Goal: Task Accomplishment & Management: Manage account settings

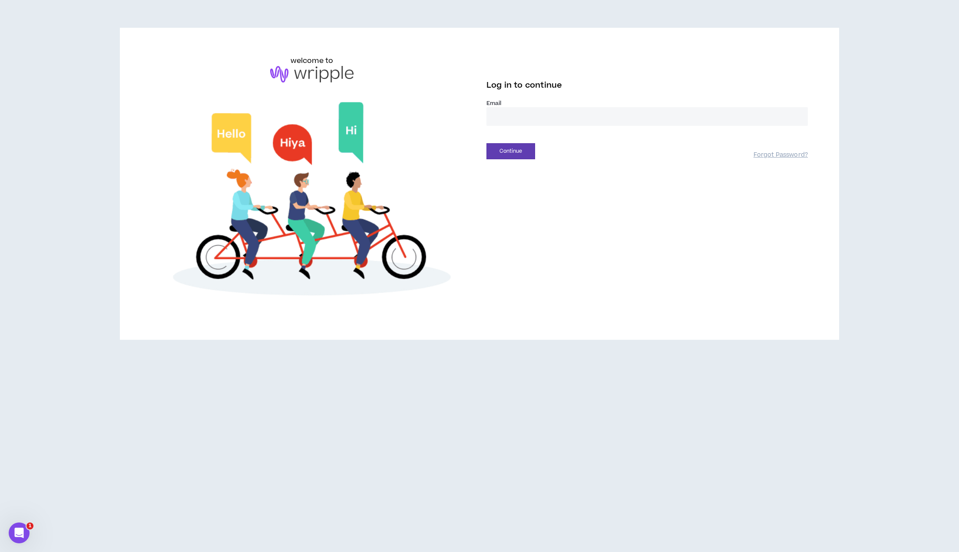
click at [522, 118] on input "email" at bounding box center [646, 116] width 321 height 19
type input "**********"
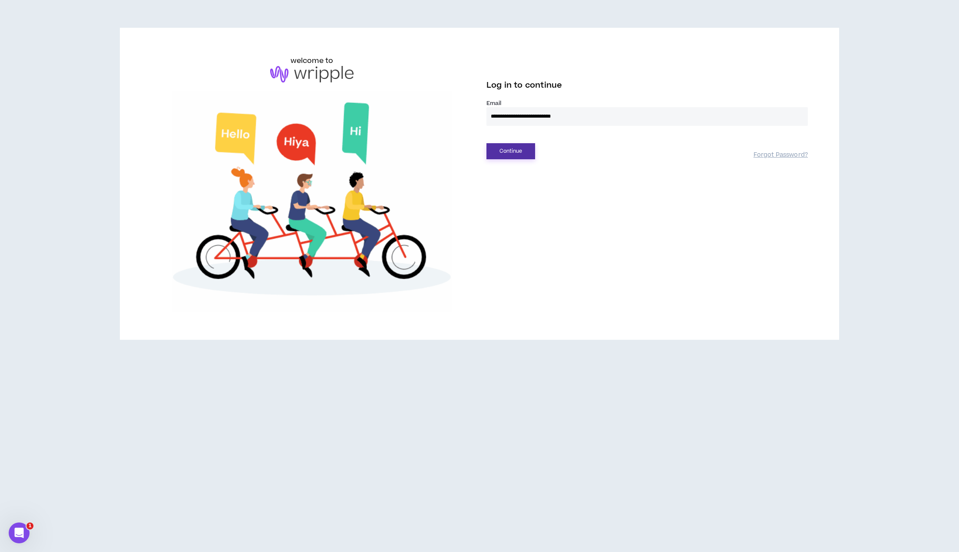
click at [521, 153] on button "Continue" at bounding box center [510, 151] width 49 height 16
click at [504, 191] on button "Login" at bounding box center [510, 191] width 49 height 16
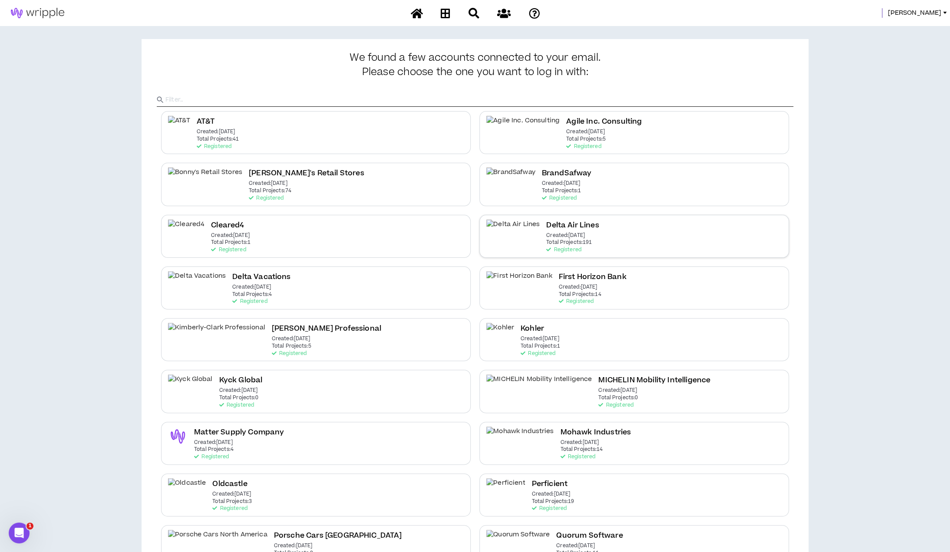
click at [546, 240] on p "Total Projects: 191" at bounding box center [569, 243] width 46 height 6
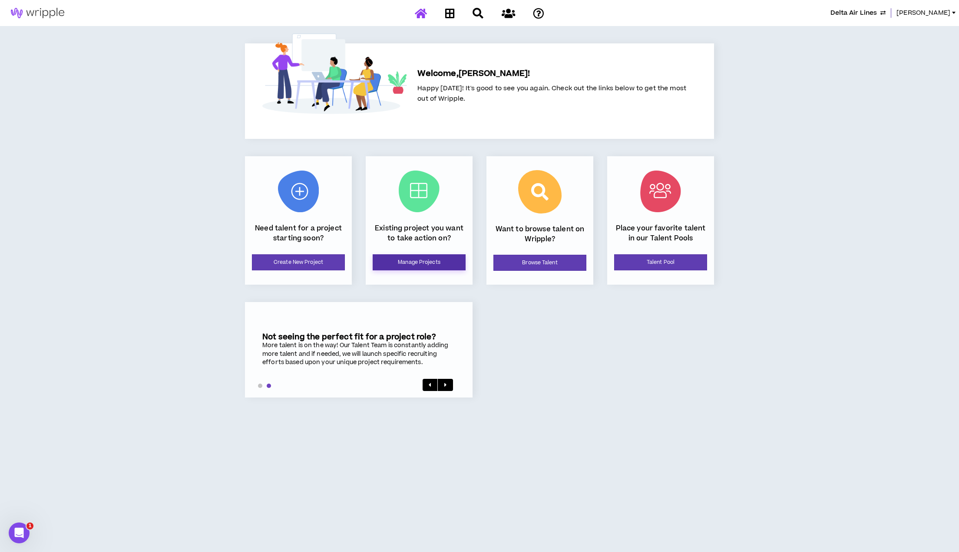
click at [441, 264] on link "Manage Projects" at bounding box center [419, 262] width 93 height 16
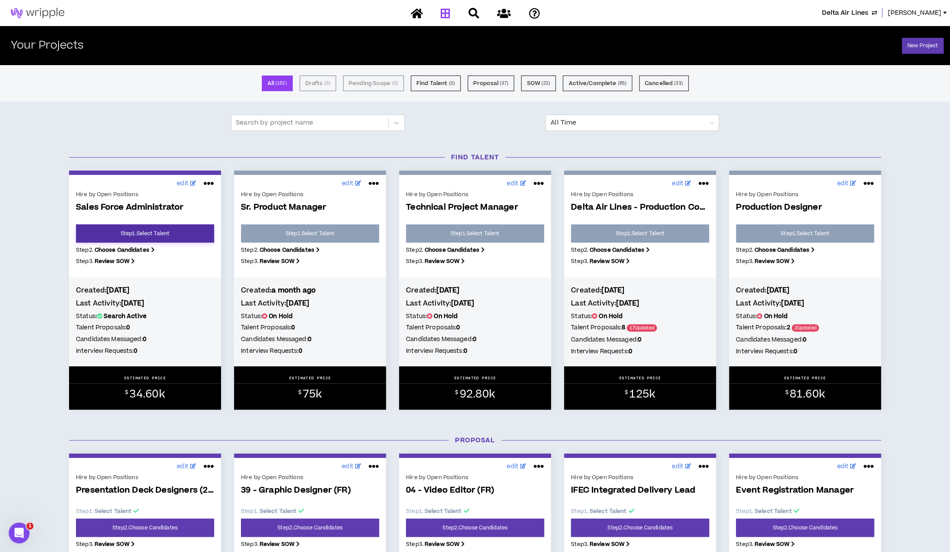
click at [135, 234] on link "Step 1 . Select Talent" at bounding box center [145, 233] width 138 height 18
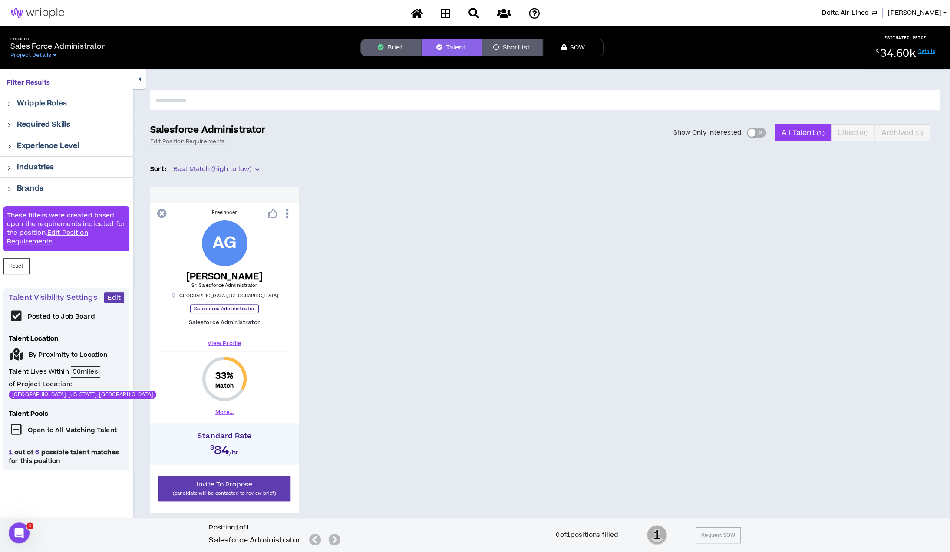
click at [506, 51] on button "Shortlist" at bounding box center [512, 47] width 61 height 17
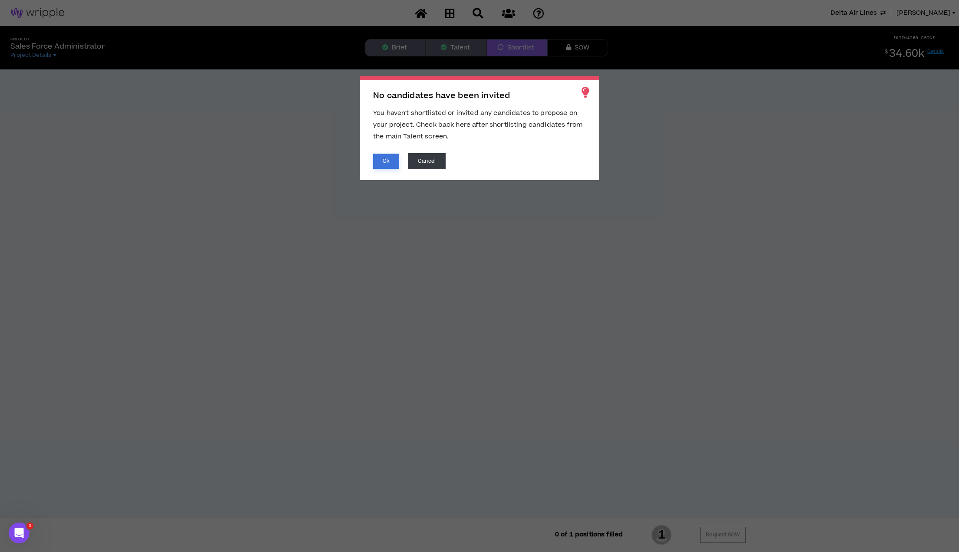
click at [393, 160] on button "Ok" at bounding box center [386, 161] width 26 height 15
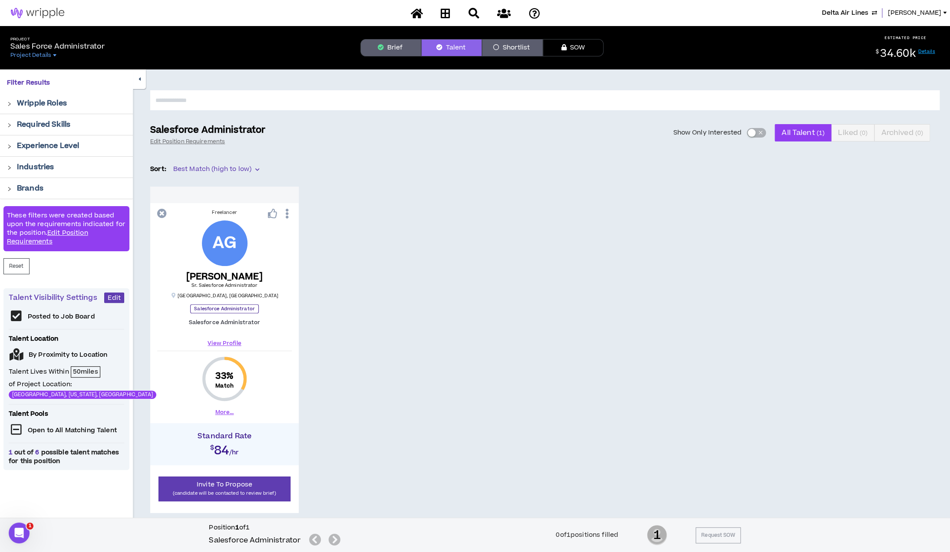
click at [193, 102] on input "text" at bounding box center [544, 100] width 789 height 20
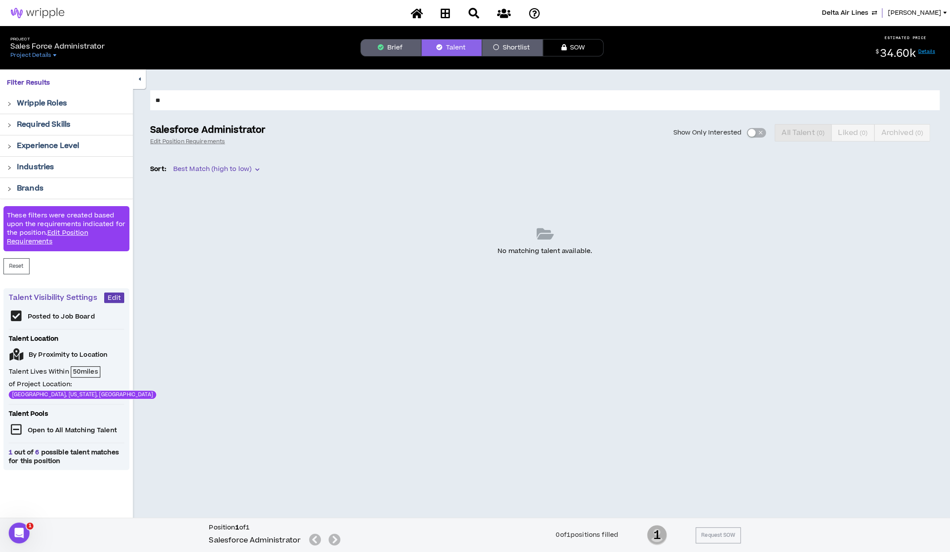
click at [185, 103] on input "**" at bounding box center [544, 100] width 789 height 20
type input "***"
drag, startPoint x: 178, startPoint y: 103, endPoint x: 129, endPoint y: 96, distance: 48.7
click at [129, 96] on div "Filter Results Wripple Roles Required Skills Experience Level Industries Brands…" at bounding box center [475, 308] width 950 height 479
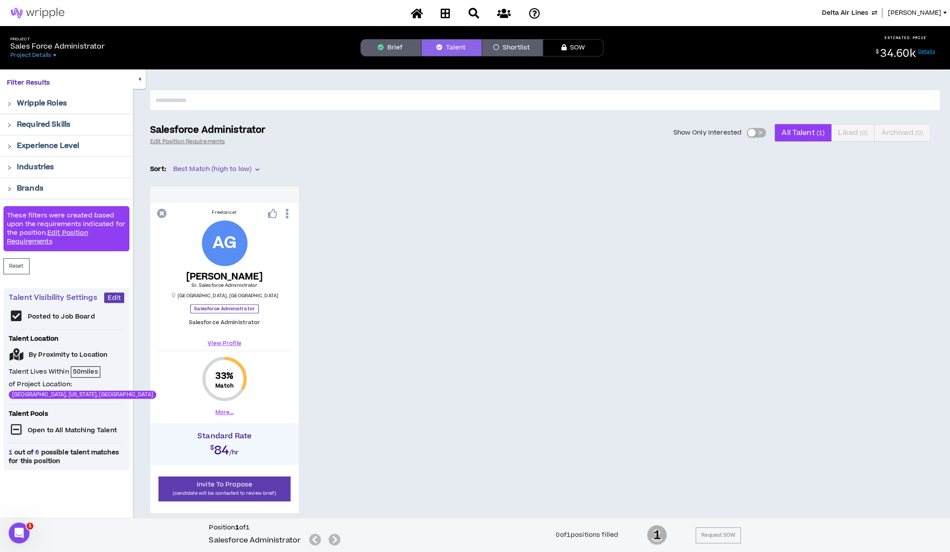
click at [362, 248] on div "Freelancer AG [PERSON_NAME] Salesforce Administrator [GEOGRAPHIC_DATA] , [GEOGR…" at bounding box center [544, 350] width 789 height 326
click at [112, 302] on span "Edit" at bounding box center [114, 298] width 13 height 8
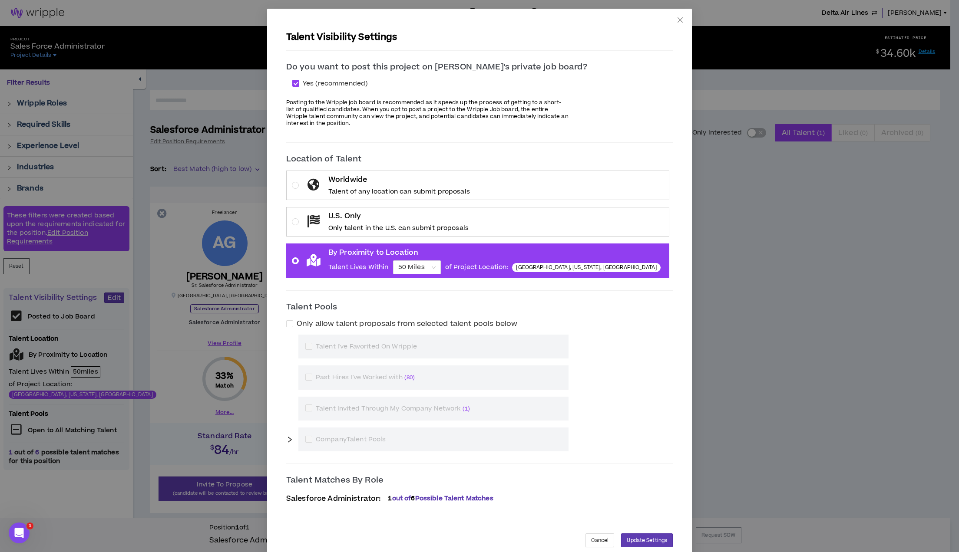
click at [816, 319] on div "Talent Visibility Settings Do you want to post this project on [PERSON_NAME]'s …" at bounding box center [479, 276] width 959 height 552
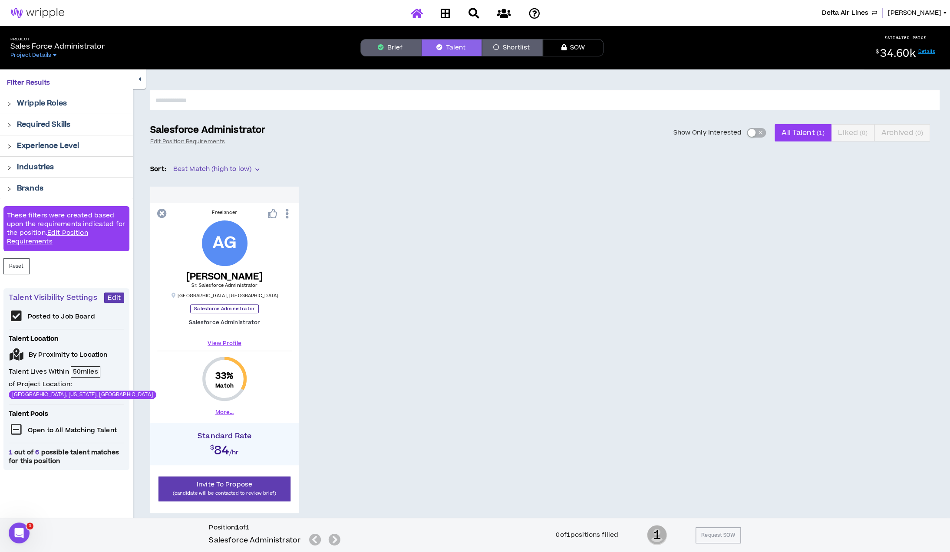
click at [417, 16] on icon at bounding box center [416, 13] width 12 height 11
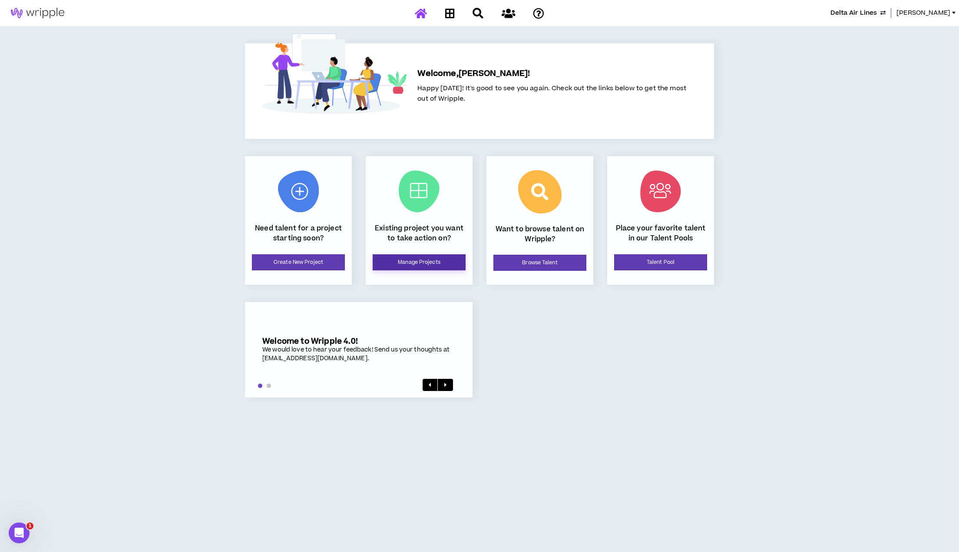
click at [425, 262] on link "Manage Projects" at bounding box center [419, 262] width 93 height 16
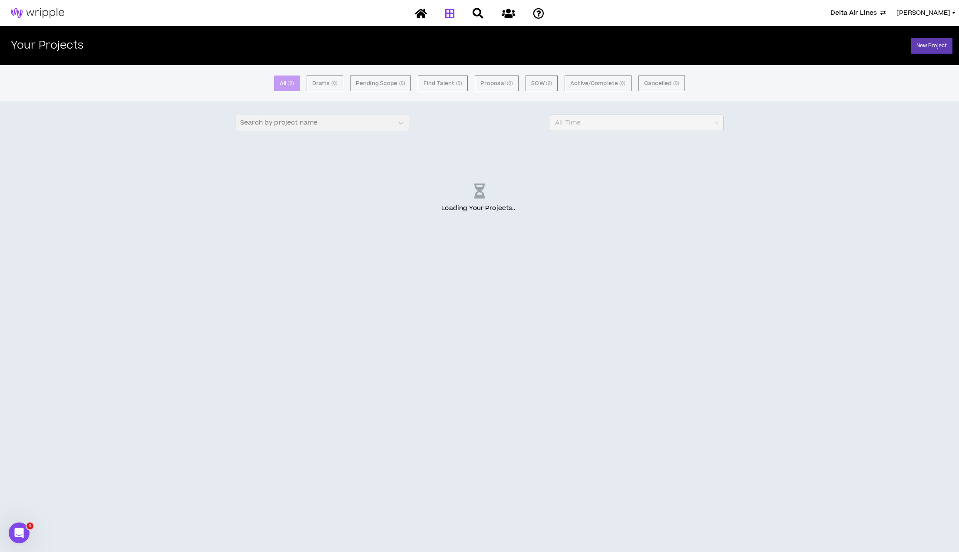
click at [425, 262] on div "All ( 0 ) Drafts ( 0 ) Pending Scope ( 0 ) Find Talent ( 0 ) Proposal ( 0 ) SOW…" at bounding box center [479, 308] width 959 height 487
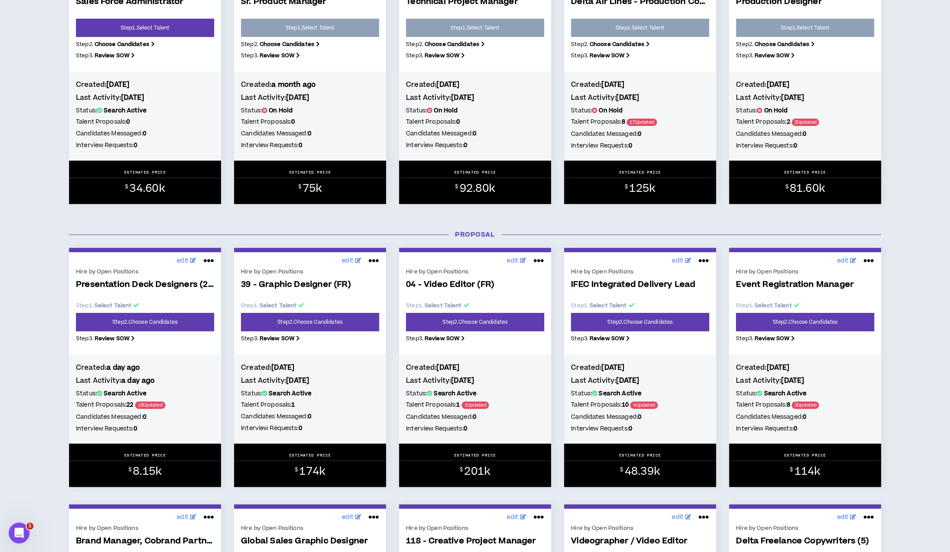
scroll to position [207, 0]
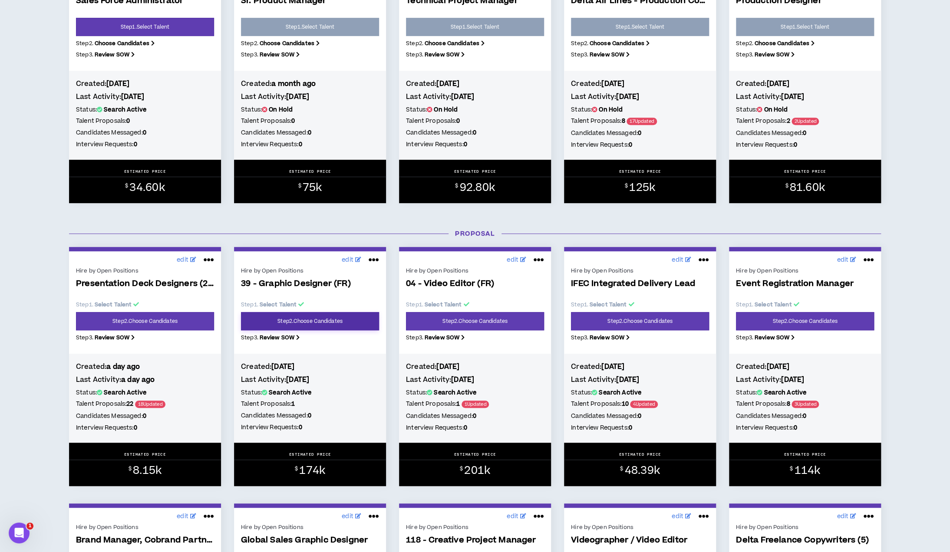
click at [332, 325] on link "Step 2 . Choose Candidates" at bounding box center [310, 321] width 138 height 18
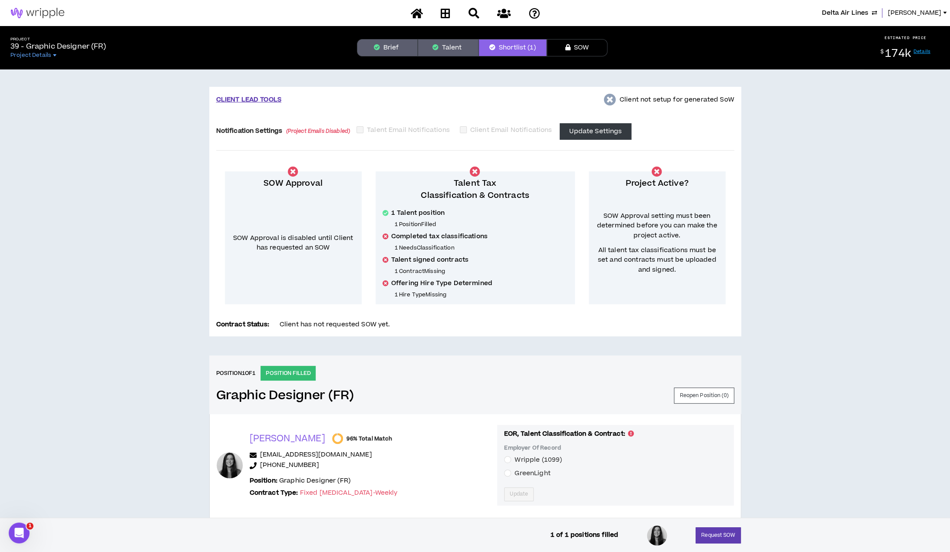
click at [503, 281] on p "Offering Hire Type Determined" at bounding box center [475, 283] width 185 height 9
click at [376, 44] on icon "button" at bounding box center [377, 47] width 6 height 6
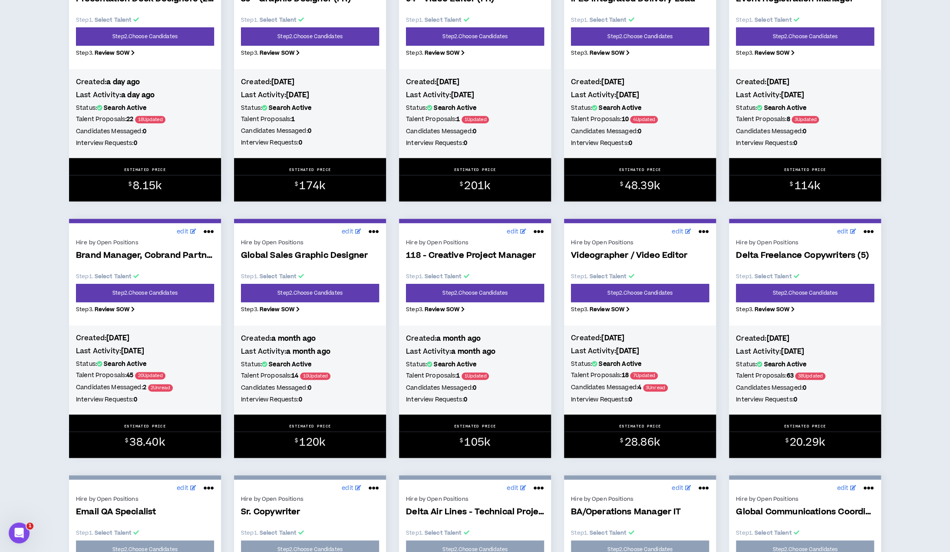
scroll to position [492, 0]
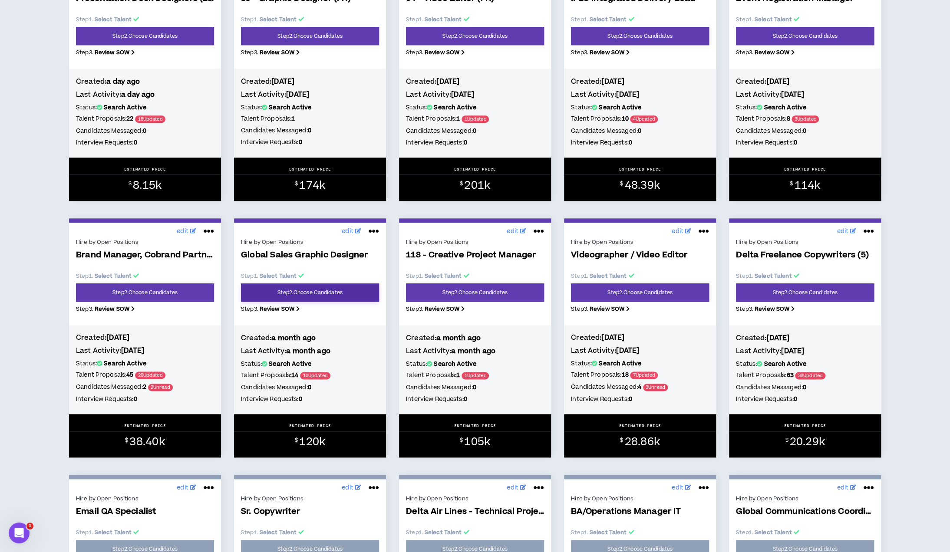
click at [299, 295] on link "Step 2 . Choose Candidates" at bounding box center [310, 293] width 138 height 18
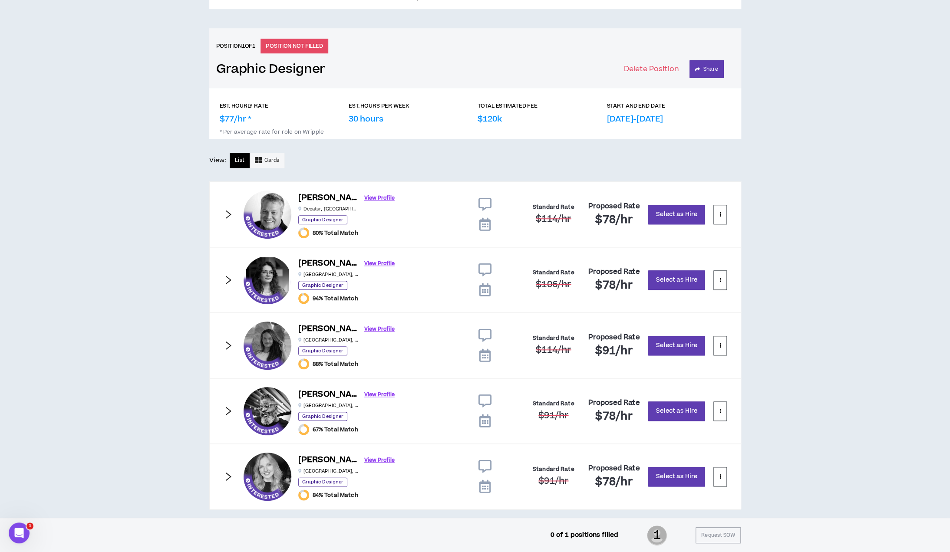
scroll to position [336, 0]
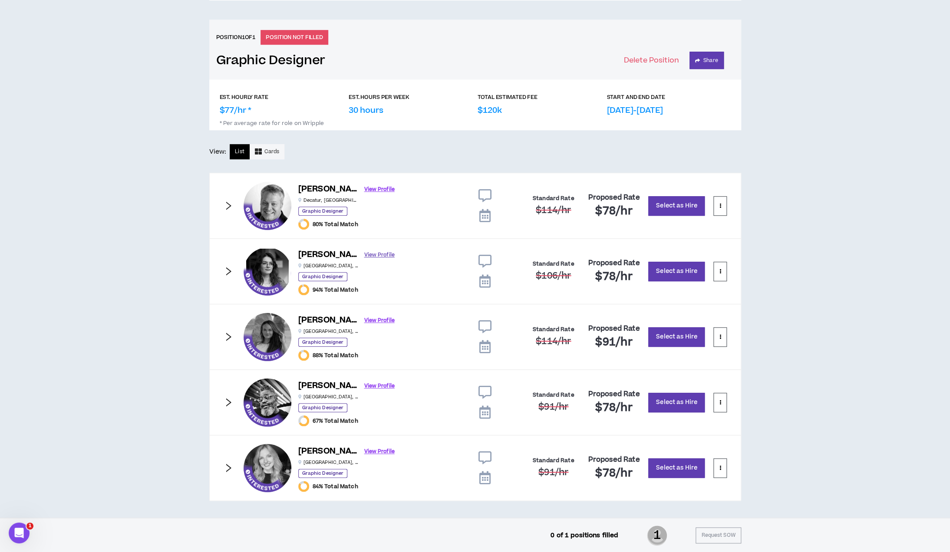
click at [364, 254] on link "View Profile" at bounding box center [379, 255] width 30 height 15
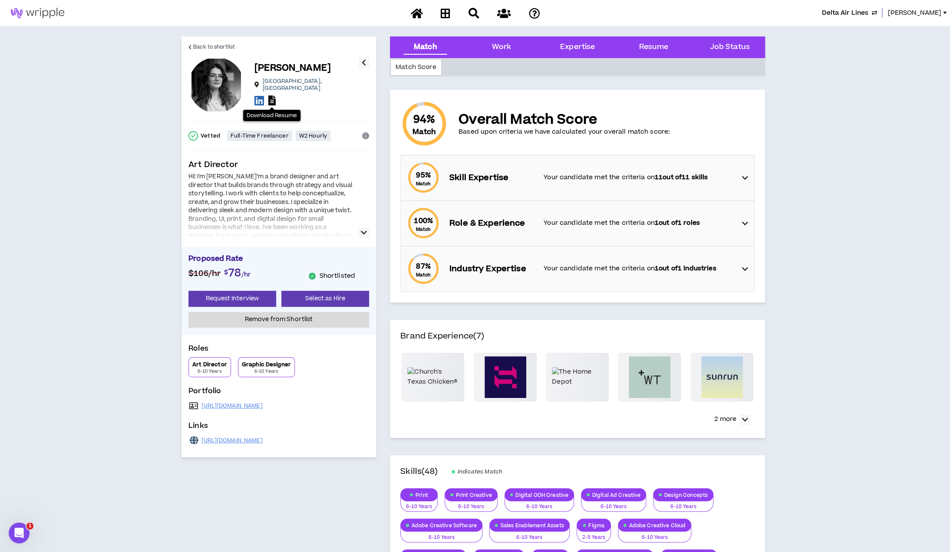
click at [271, 99] on icon at bounding box center [271, 101] width 7 height 10
click at [364, 62] on icon "button" at bounding box center [364, 62] width 4 height 10
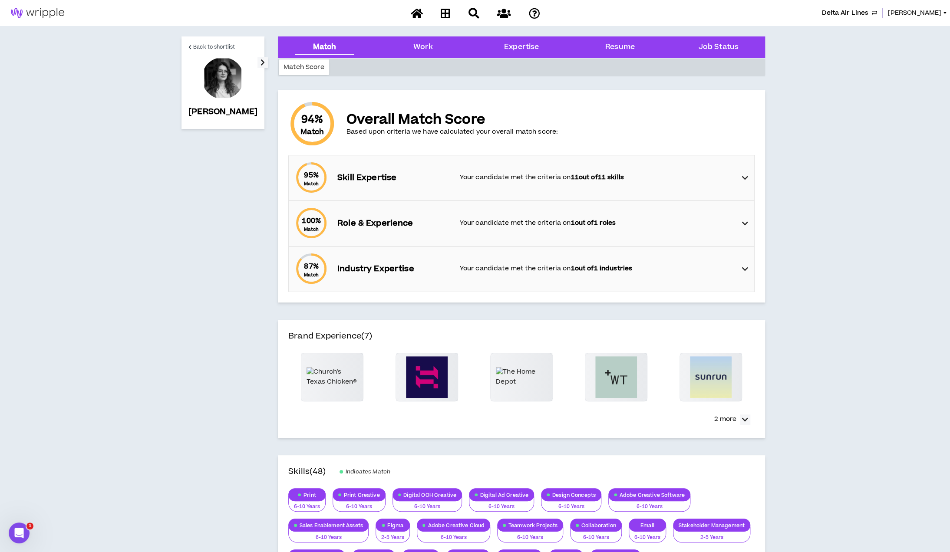
click at [261, 61] on icon "button" at bounding box center [263, 62] width 4 height 10
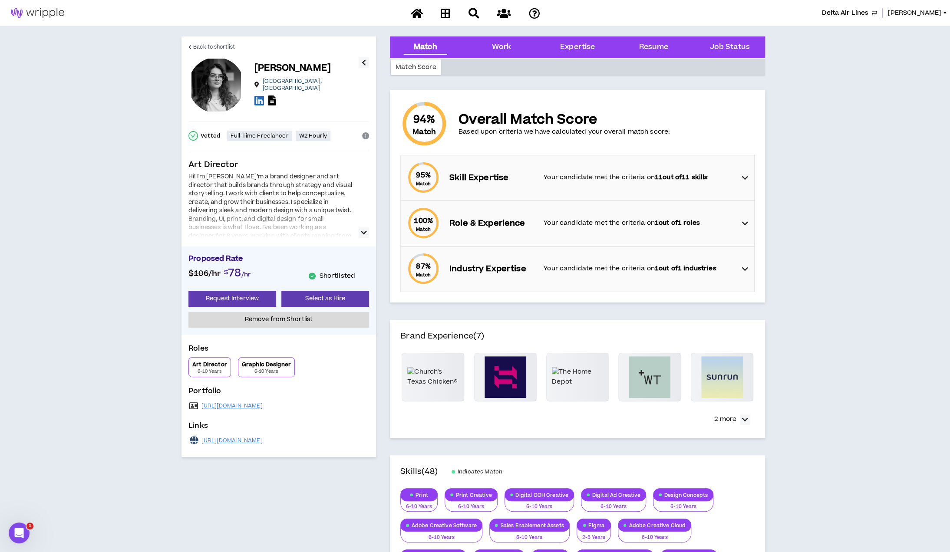
click at [363, 231] on icon "button" at bounding box center [364, 233] width 6 height 10
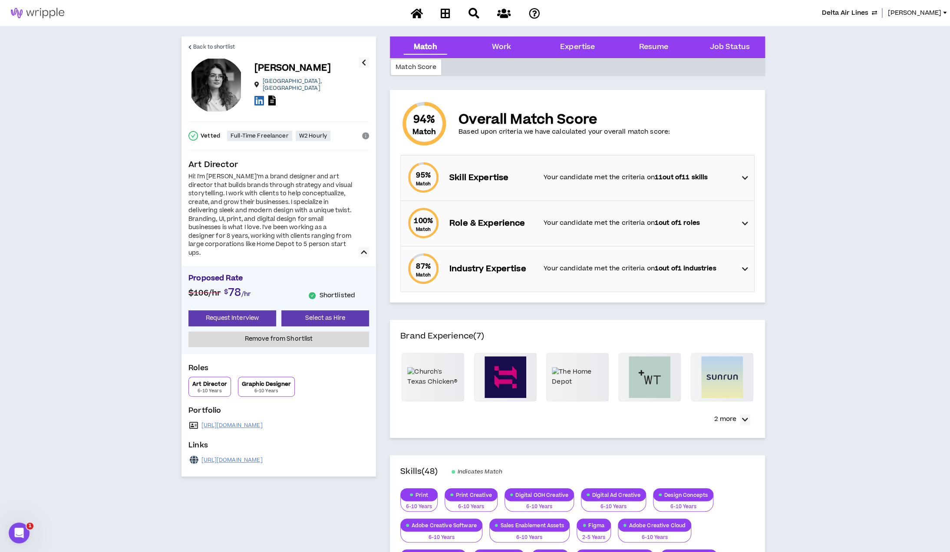
click at [213, 82] on div at bounding box center [216, 85] width 56 height 56
click at [215, 45] on span "Back to shortlist" at bounding box center [214, 47] width 42 height 8
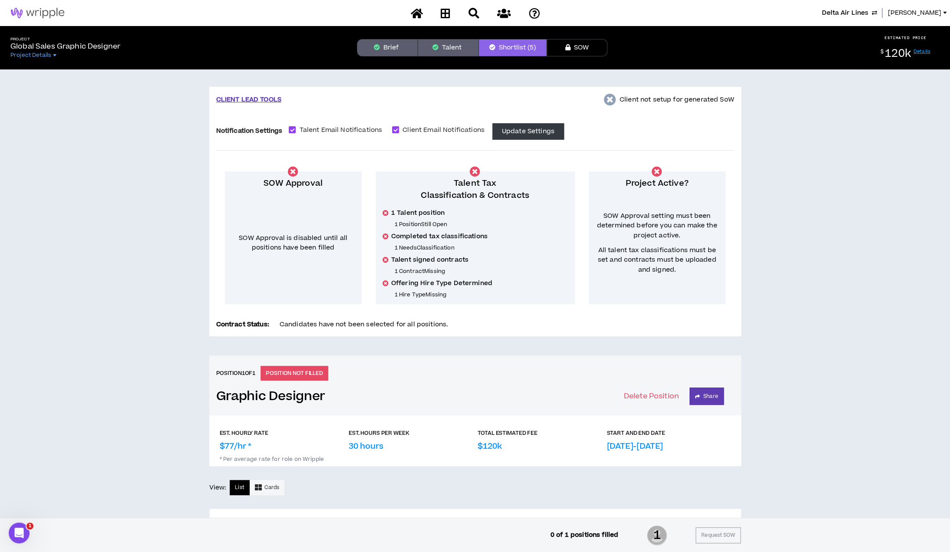
click at [441, 51] on button "Talent" at bounding box center [448, 47] width 61 height 17
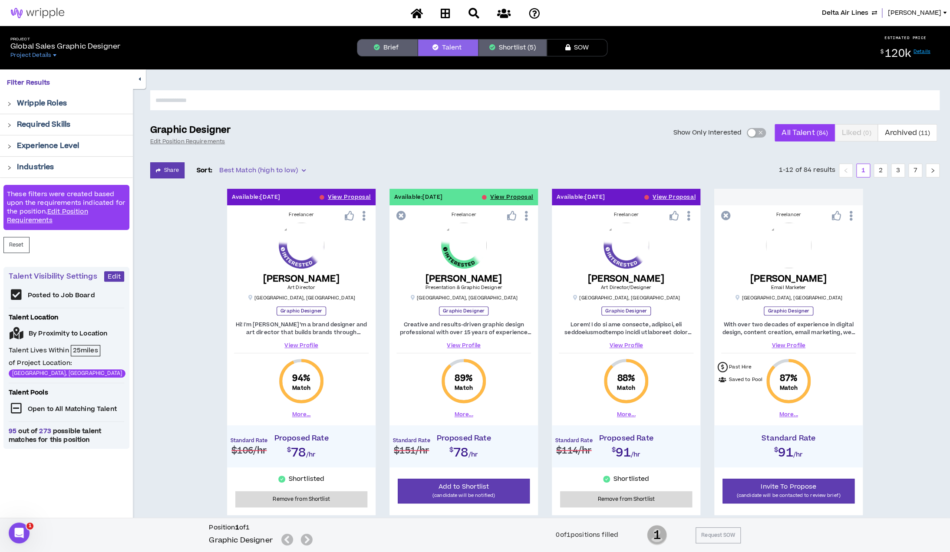
click at [749, 132] on div "button" at bounding box center [752, 133] width 8 height 8
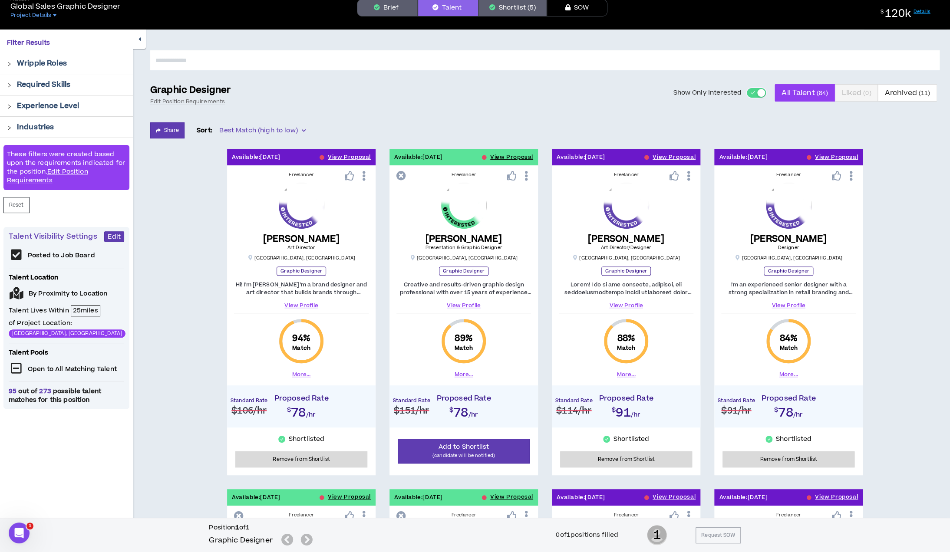
scroll to position [42, 0]
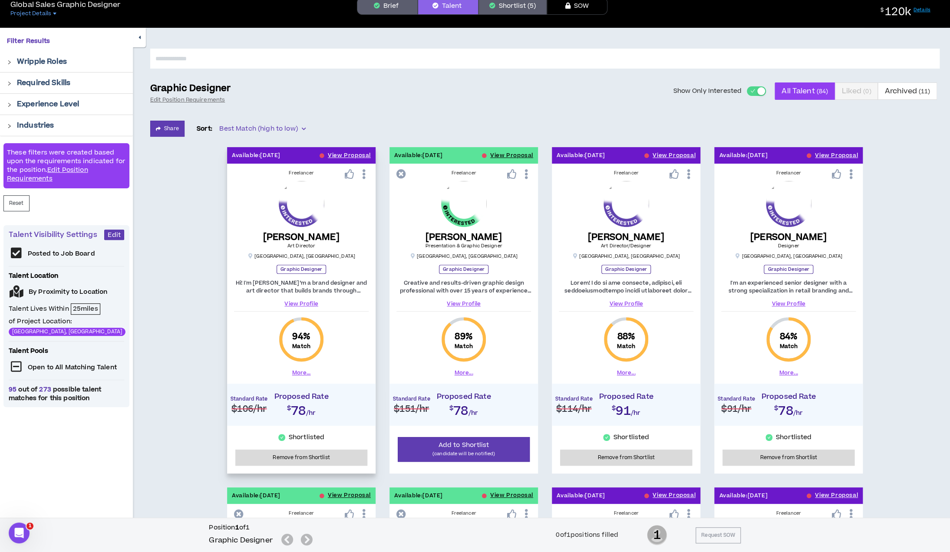
click at [366, 172] on icon at bounding box center [364, 174] width 9 height 15
click at [460, 90] on div "Show Only Interested All Talent ( 84 ) Liked ( 0 ) Archived ( 11 )" at bounding box center [590, 91] width 699 height 17
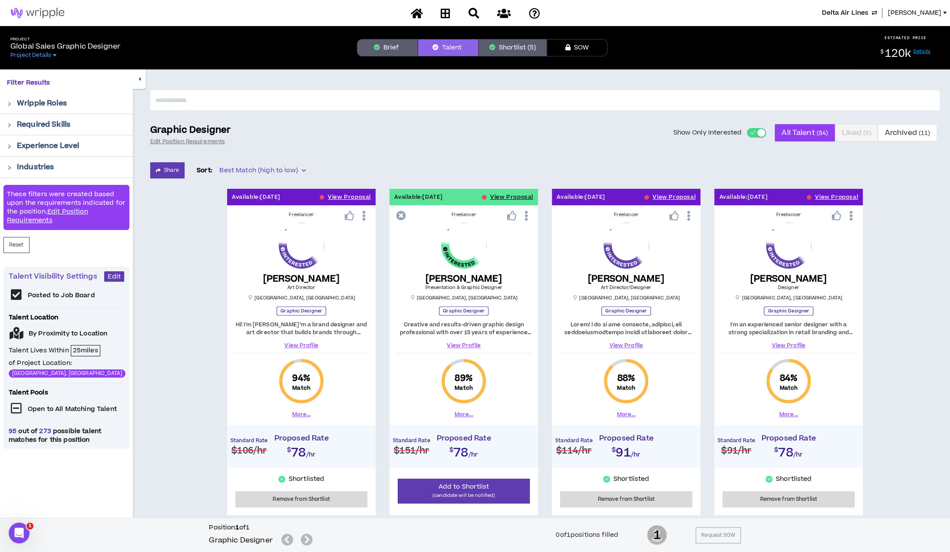
click at [521, 51] on button "Shortlist (5)" at bounding box center [513, 47] width 68 height 17
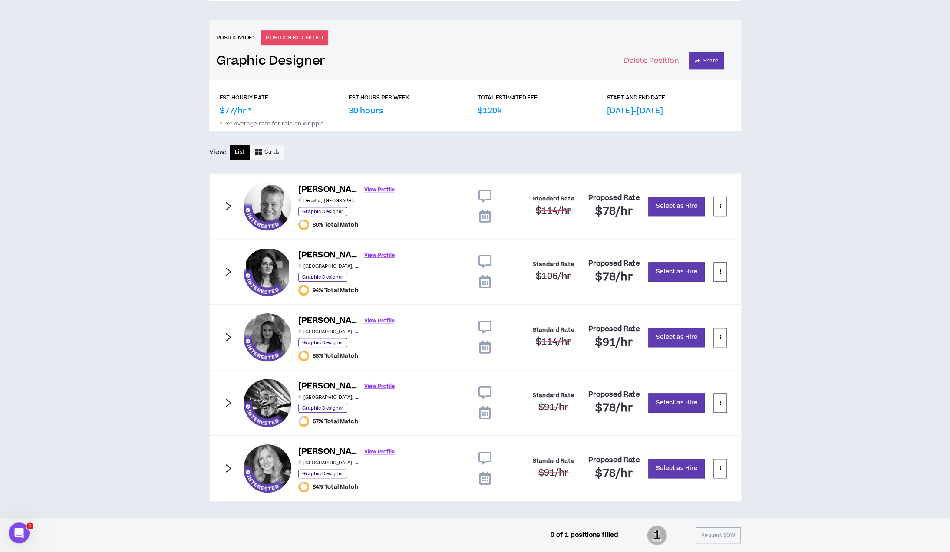
scroll to position [336, 0]
click at [249, 17] on div "CLIENT LEAD TOOLS Client not setup for generated SoW Notification Settings Tale…" at bounding box center [475, 125] width 950 height 785
drag, startPoint x: 204, startPoint y: 20, endPoint x: 137, endPoint y: 37, distance: 68.6
click at [137, 37] on div "CLIENT LEAD TOOLS Client not setup for generated SoW Notification Settings Tale…" at bounding box center [475, 125] width 950 height 785
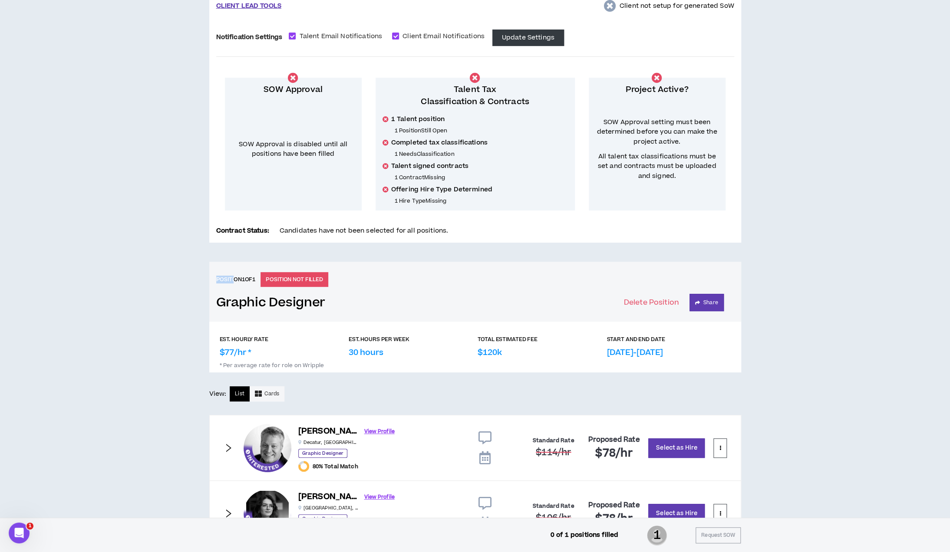
scroll to position [0, 0]
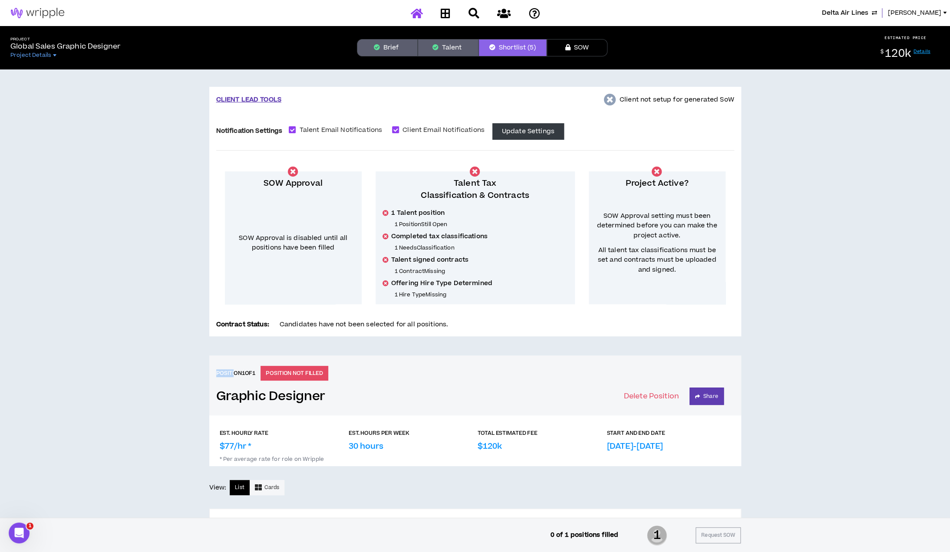
click at [409, 17] on link at bounding box center [416, 13] width 17 height 15
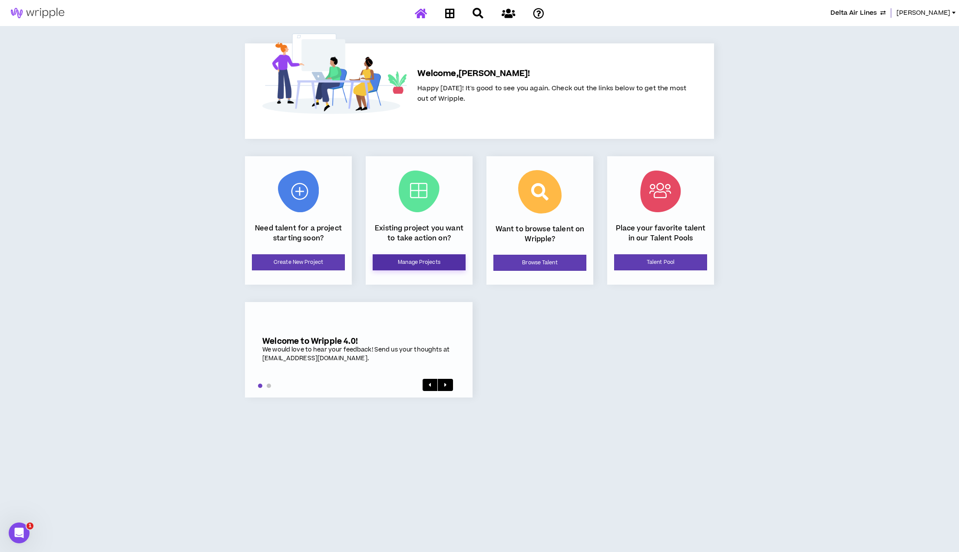
click at [393, 264] on link "Manage Projects" at bounding box center [419, 262] width 93 height 16
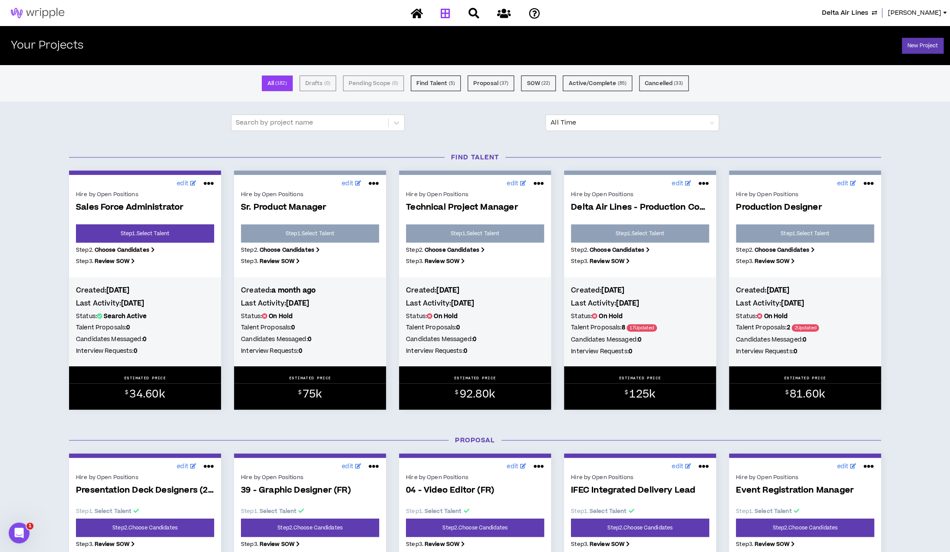
click at [899, 165] on div "Find Talent edit Hire by Open Positions Sales Force Administrator Step 1 . Sele…" at bounding box center [475, 285] width 950 height 283
